Goal: Find specific page/section: Find specific page/section

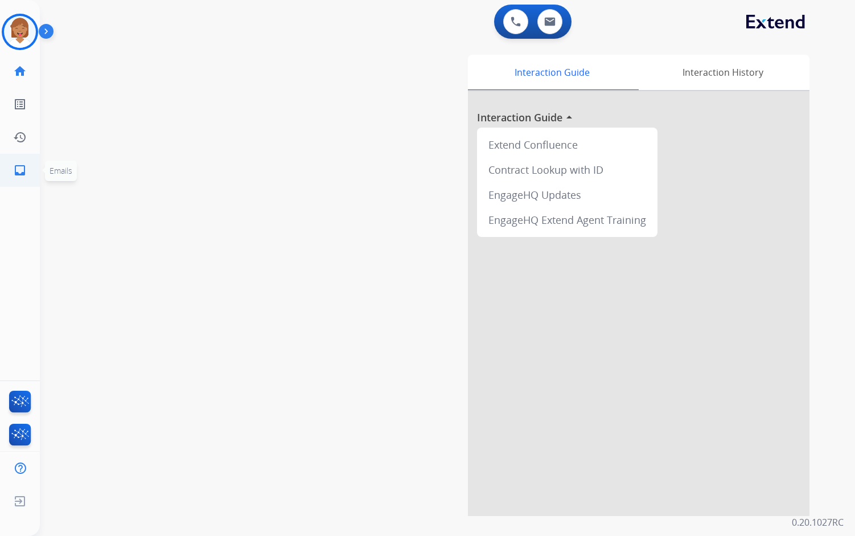
click at [17, 171] on mat-icon "inbox" at bounding box center [20, 170] width 14 height 14
select select "**********"
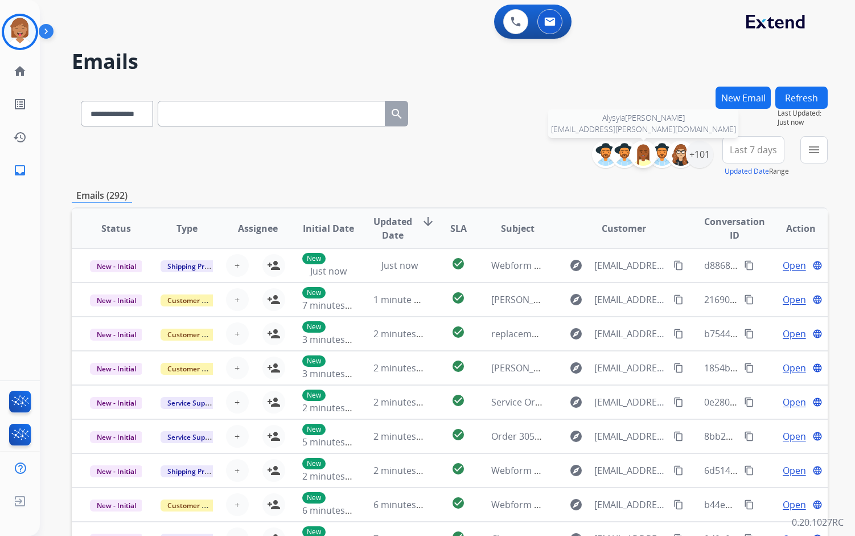
click at [648, 154] on img at bounding box center [643, 154] width 23 height 23
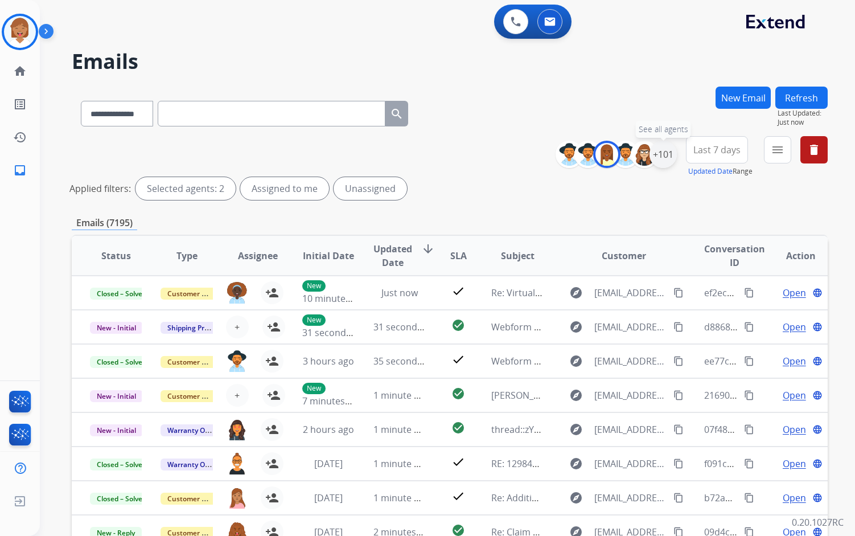
click at [661, 154] on div "+101" at bounding box center [662, 154] width 27 height 27
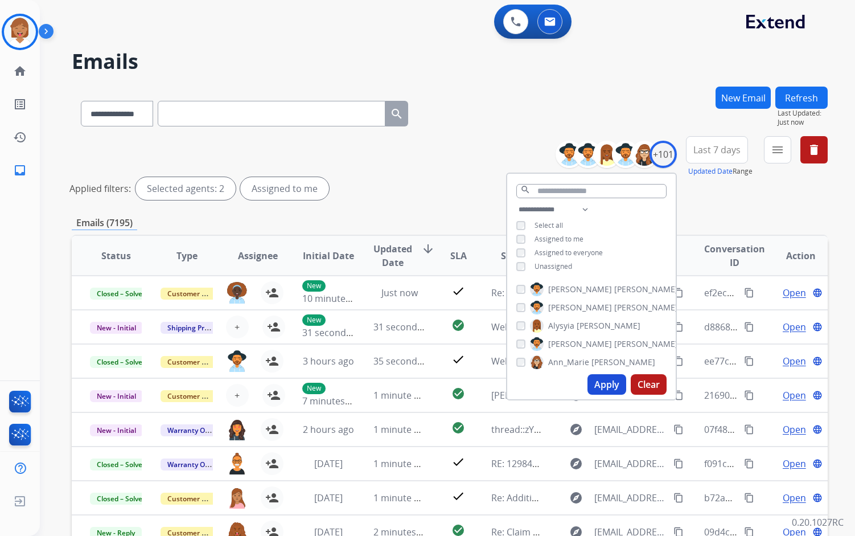
click at [610, 386] on button "Apply" at bounding box center [606, 384] width 39 height 20
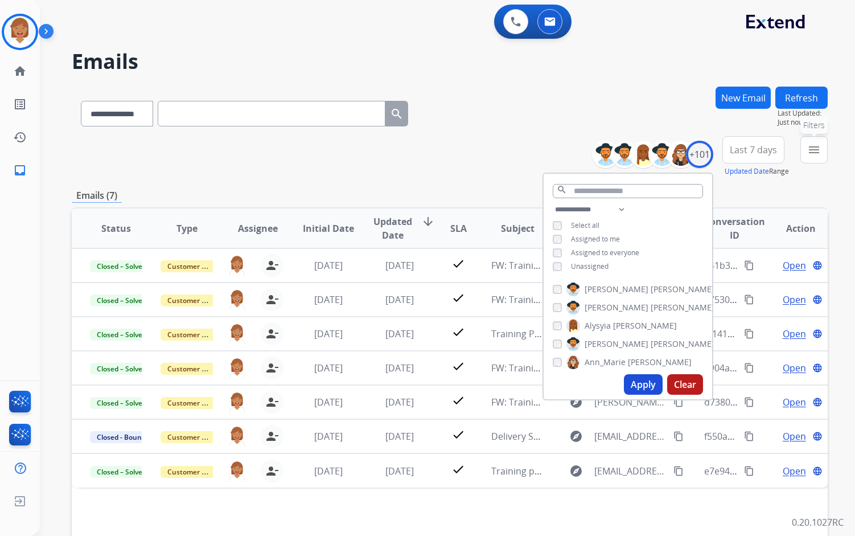
click at [815, 153] on mat-icon "menu" at bounding box center [814, 150] width 14 height 14
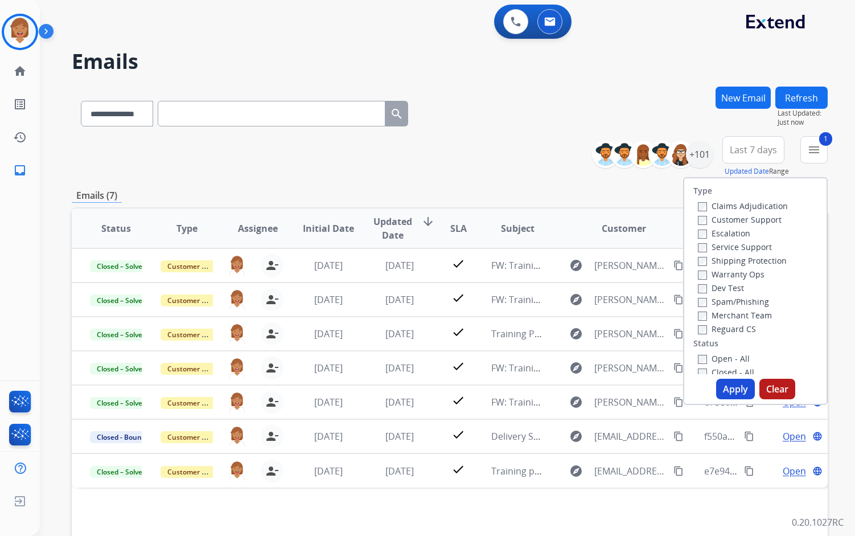
click at [725, 388] on button "Apply" at bounding box center [735, 388] width 39 height 20
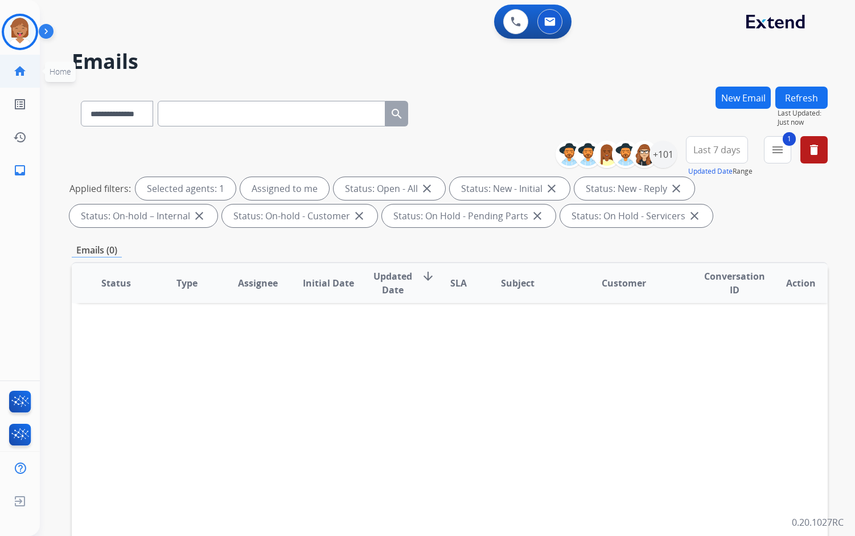
click at [15, 65] on mat-icon "home" at bounding box center [20, 71] width 14 height 14
